Goal: Information Seeking & Learning: Compare options

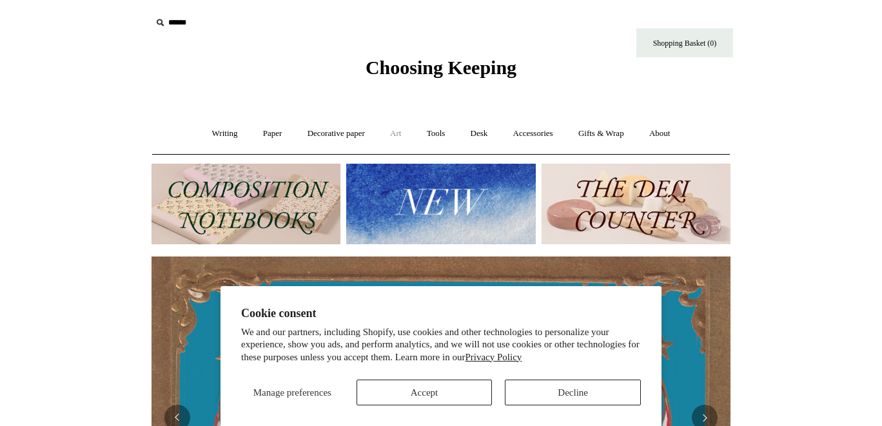
click at [391, 132] on link "Art +" at bounding box center [396, 134] width 34 height 34
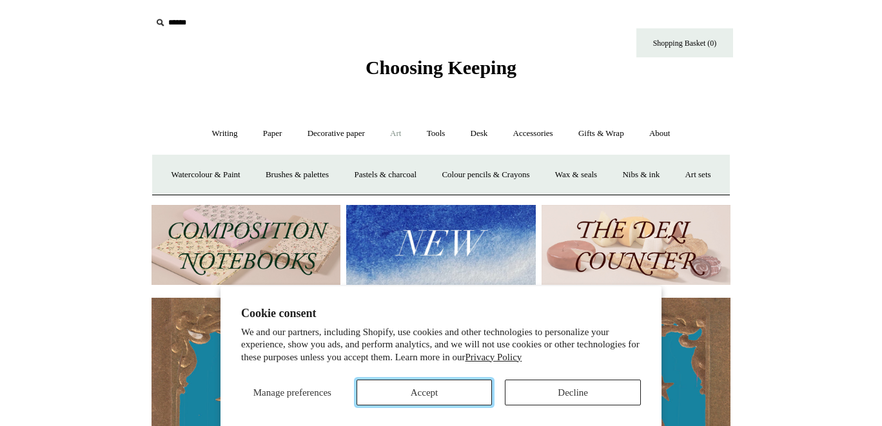
click at [419, 390] on button "Accept" at bounding box center [425, 393] width 136 height 26
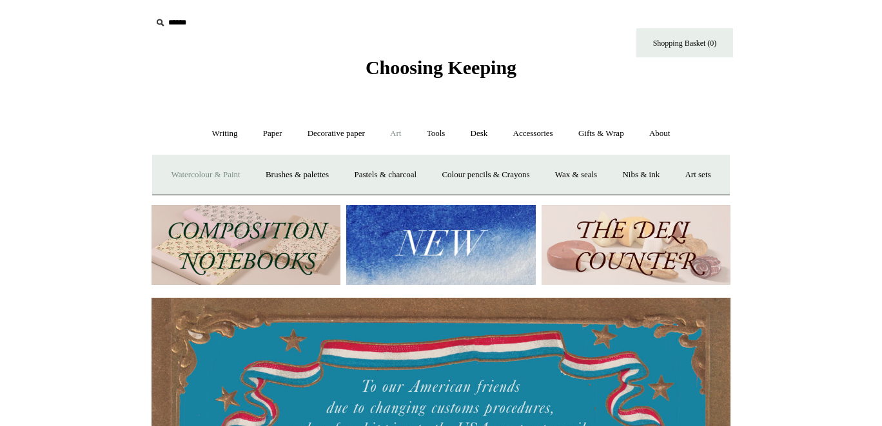
click at [235, 177] on link "Watercolour & Paint" at bounding box center [205, 175] width 92 height 34
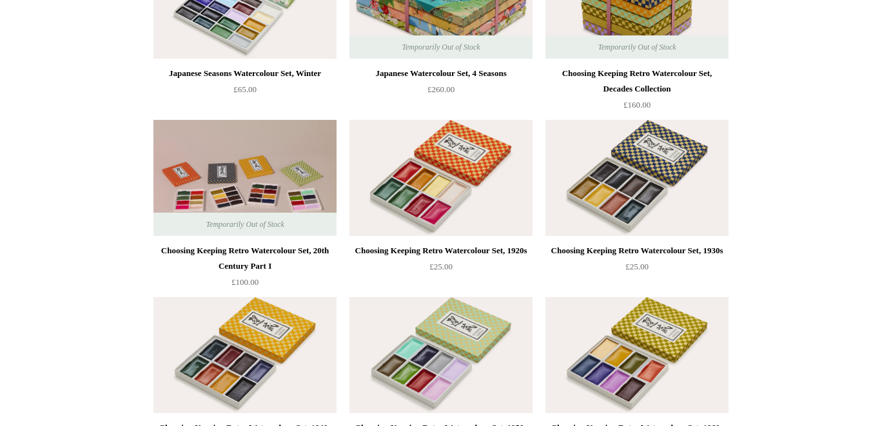
scroll to position [401, 0]
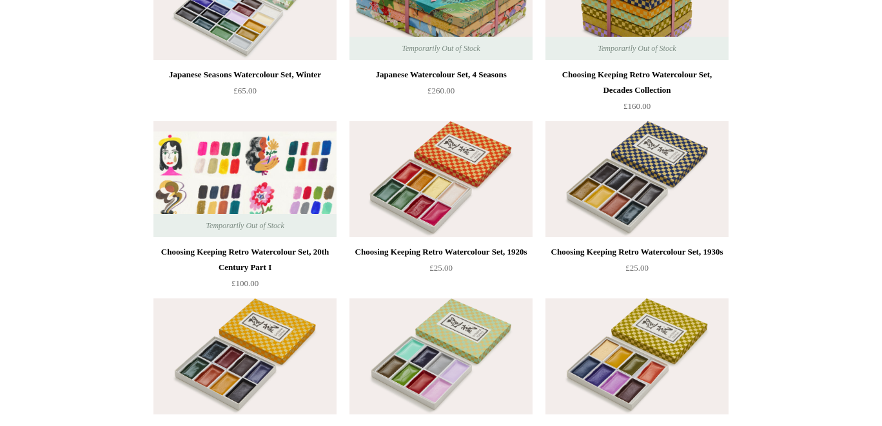
click at [252, 144] on img at bounding box center [245, 179] width 183 height 116
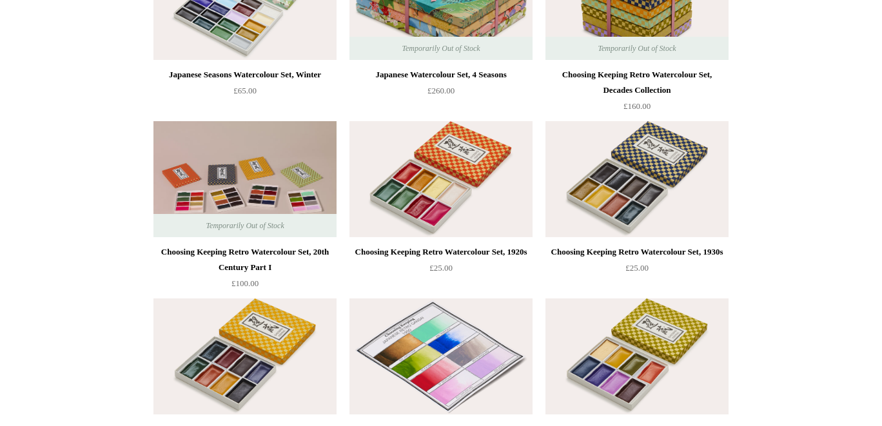
click at [409, 301] on img at bounding box center [441, 357] width 183 height 116
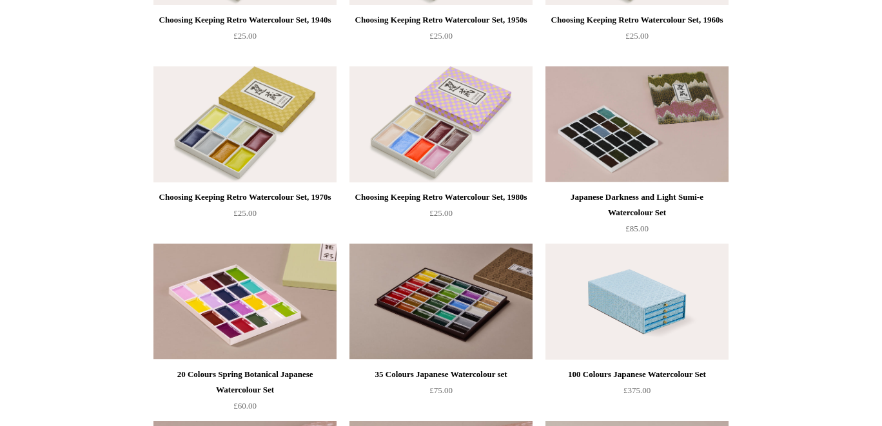
scroll to position [811, 0]
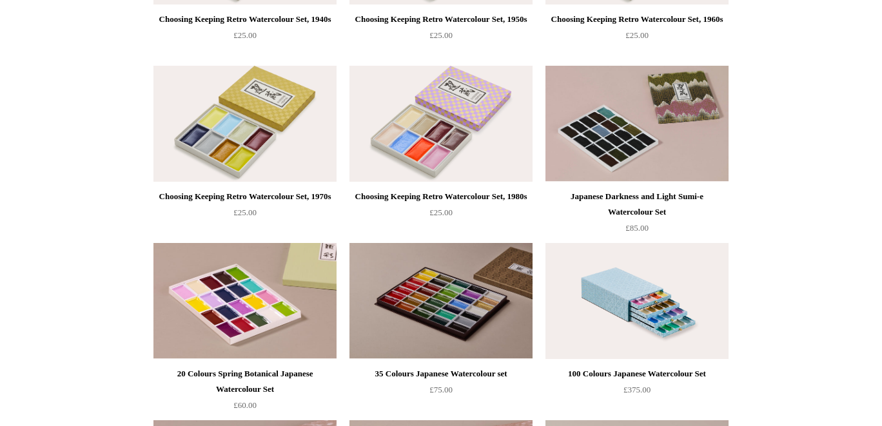
click at [608, 308] on img at bounding box center [637, 301] width 183 height 116
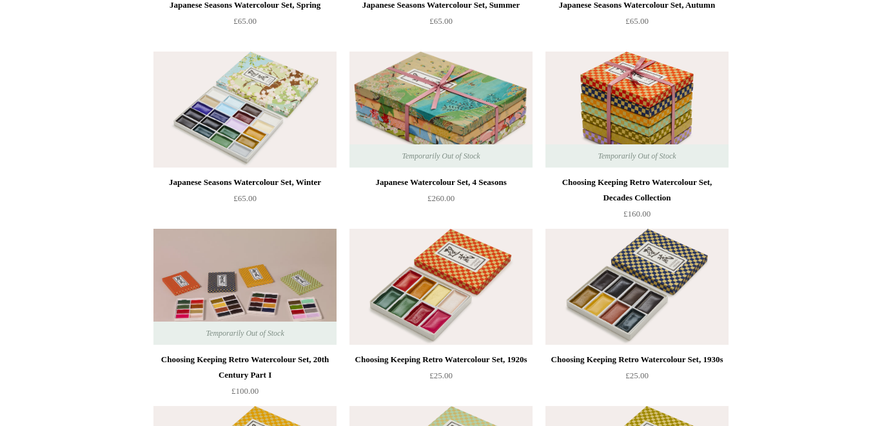
scroll to position [266, 0]
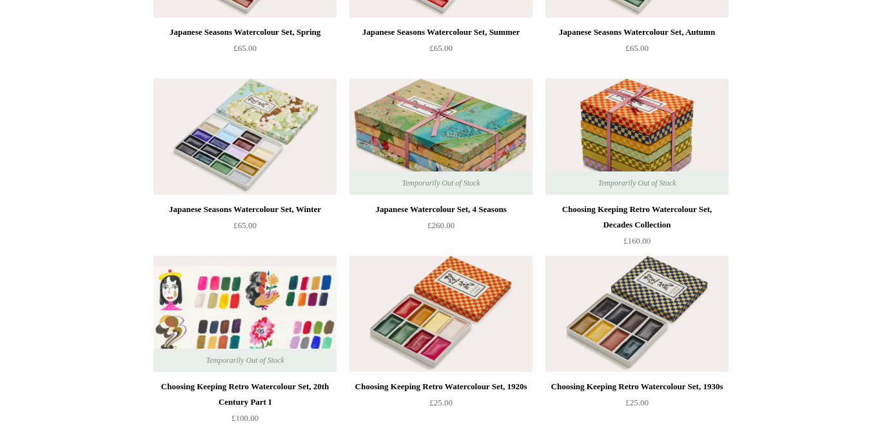
click at [286, 289] on img at bounding box center [245, 314] width 183 height 116
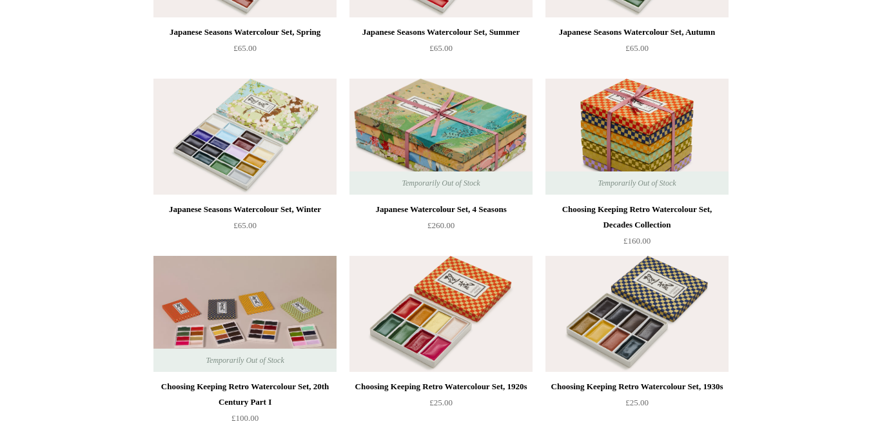
scroll to position [308, 0]
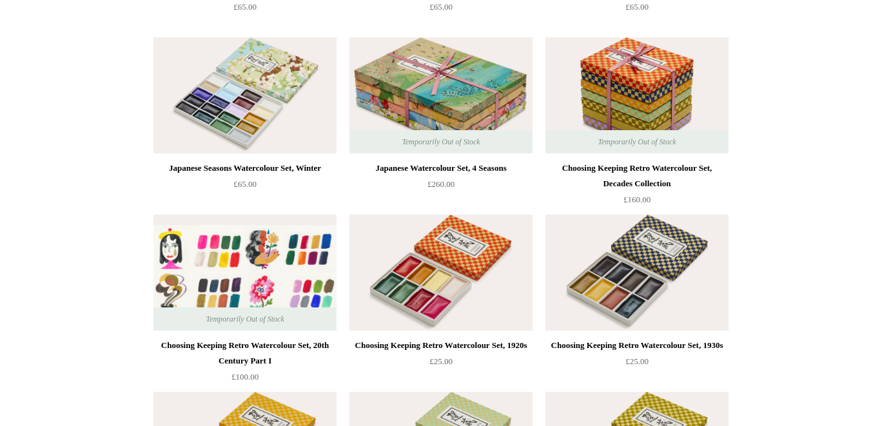
click at [251, 282] on img at bounding box center [245, 273] width 183 height 116
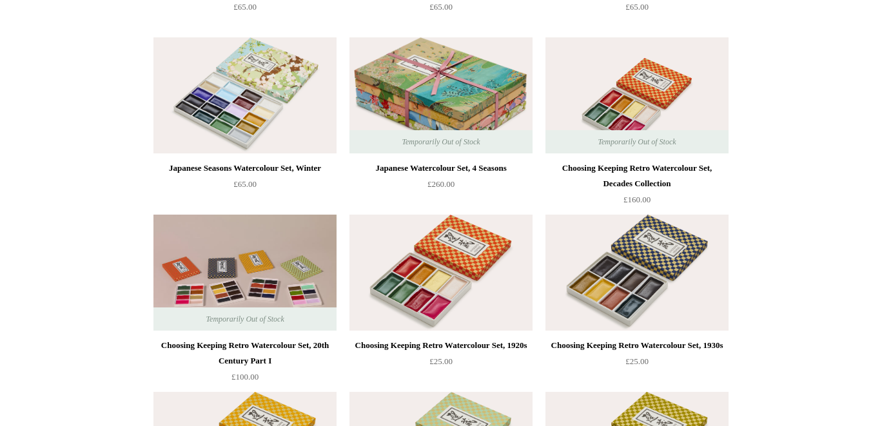
click at [620, 99] on img at bounding box center [637, 95] width 183 height 116
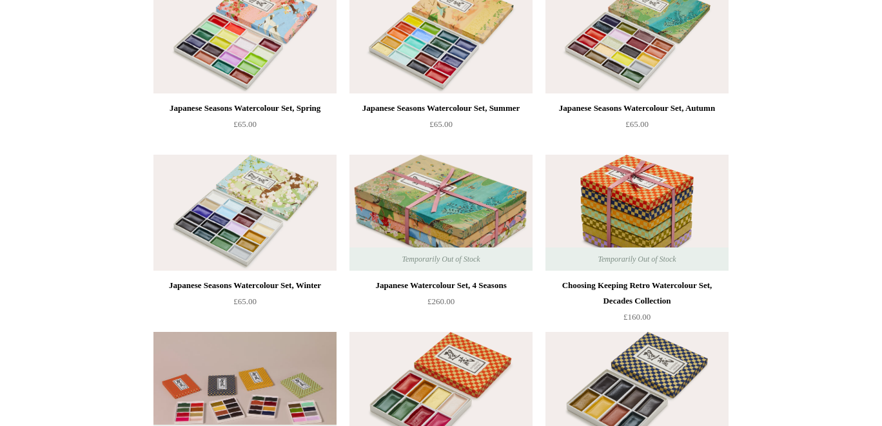
scroll to position [0, 0]
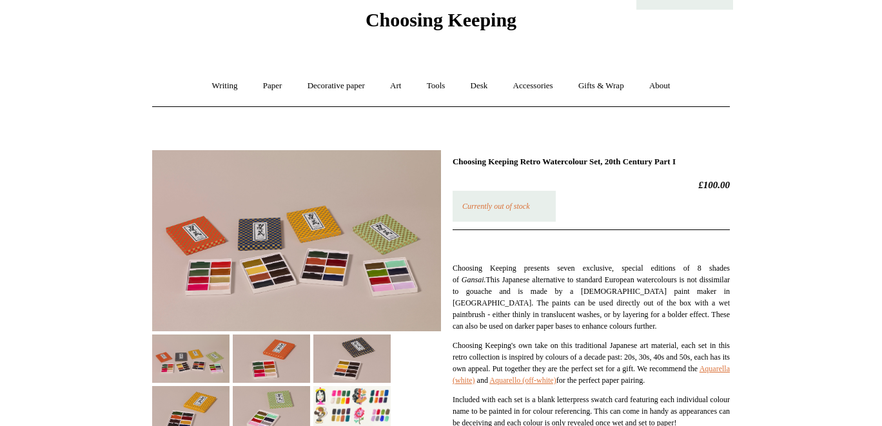
scroll to position [57, 0]
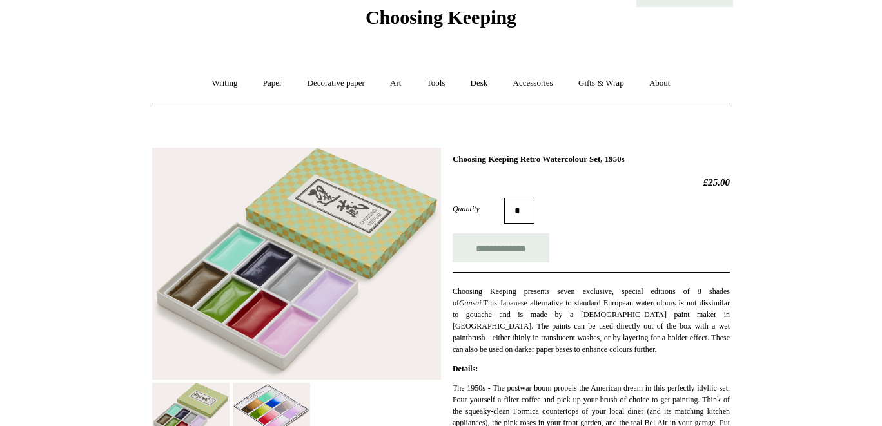
scroll to position [91, 0]
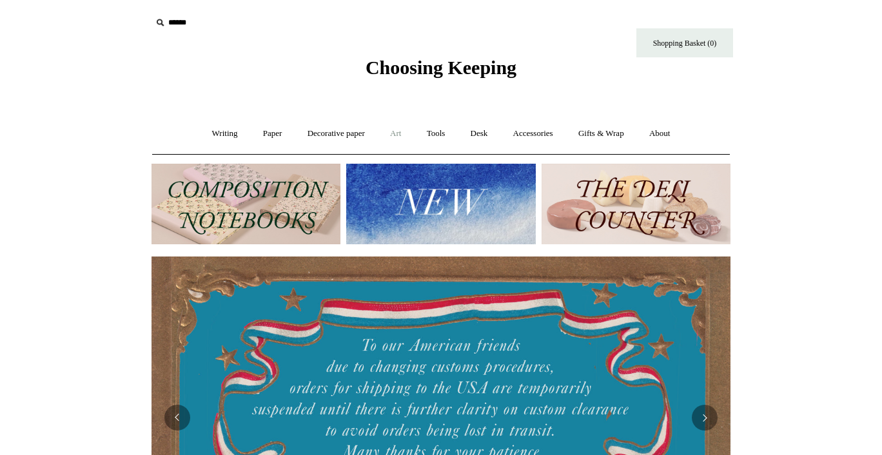
click at [394, 132] on link "Art +" at bounding box center [396, 134] width 34 height 34
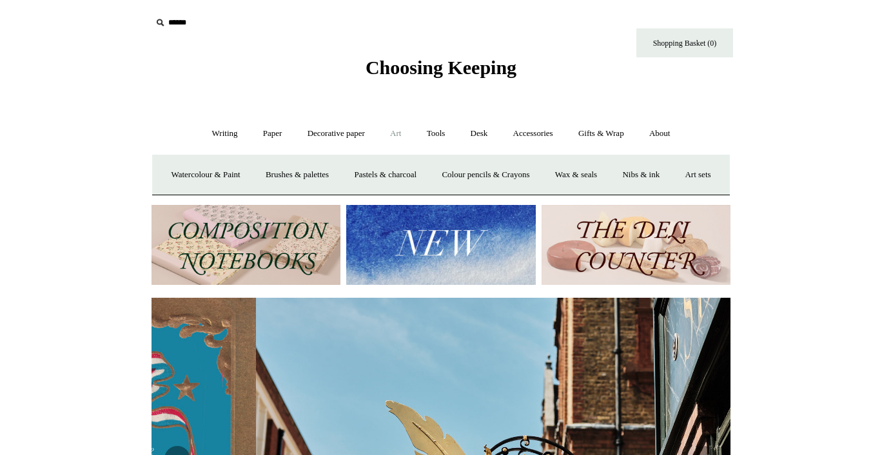
scroll to position [0, 579]
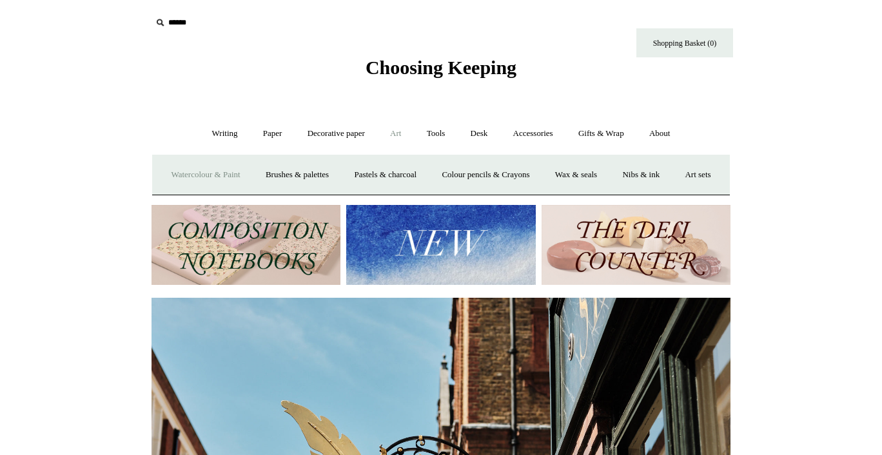
click at [221, 177] on link "Watercolour & Paint" at bounding box center [205, 175] width 92 height 34
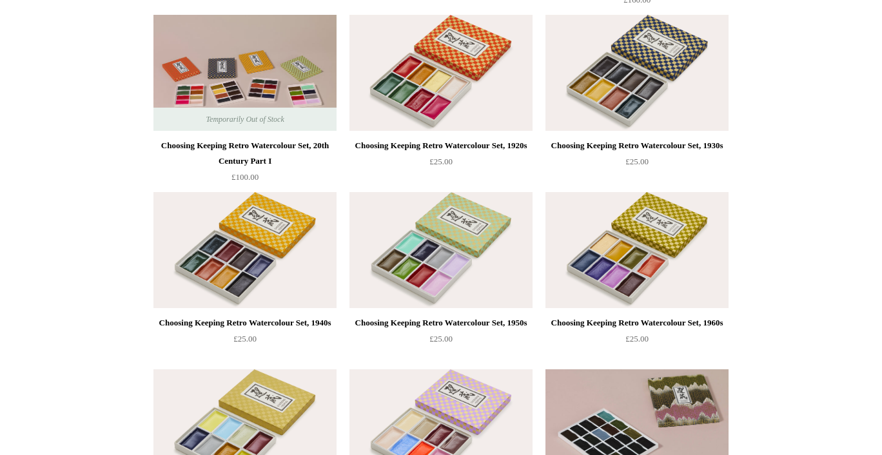
scroll to position [535, 0]
